Goal: Submit feedback/report problem

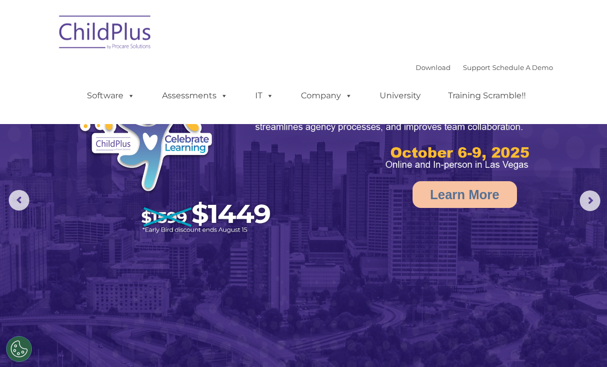
select select "MEDIUM"
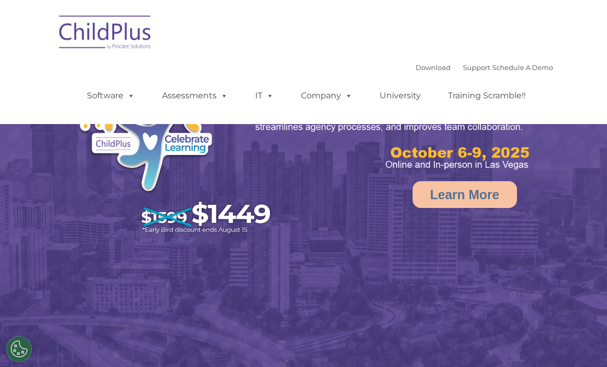
select select "MEDIUM"
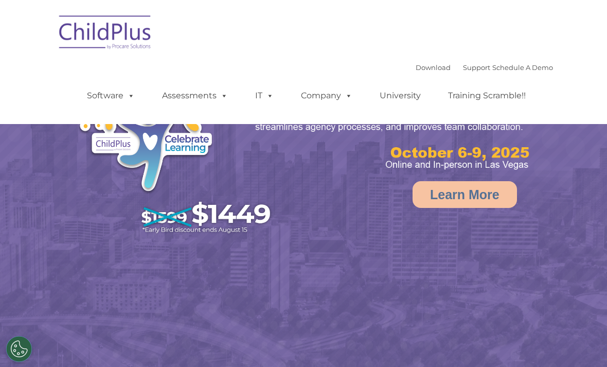
select select "MEDIUM"
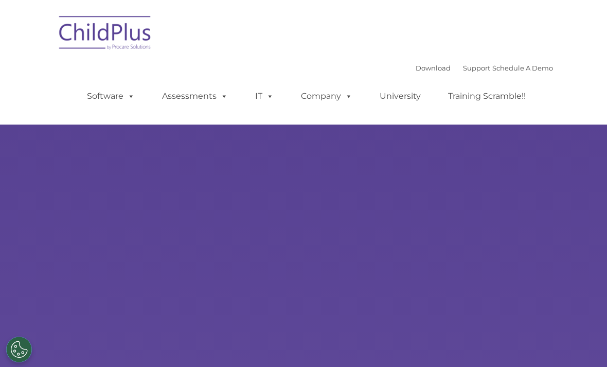
scroll to position [-1, 0]
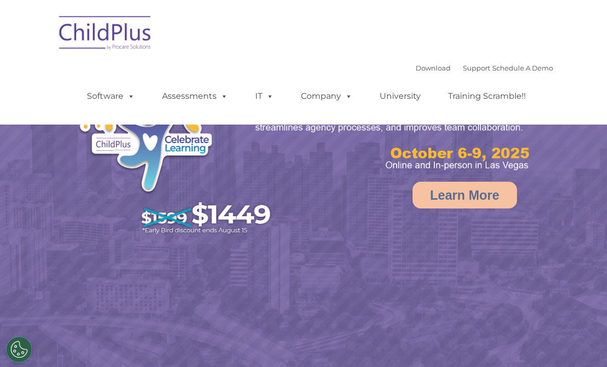
select select "MEDIUM"
